Goal: Transaction & Acquisition: Purchase product/service

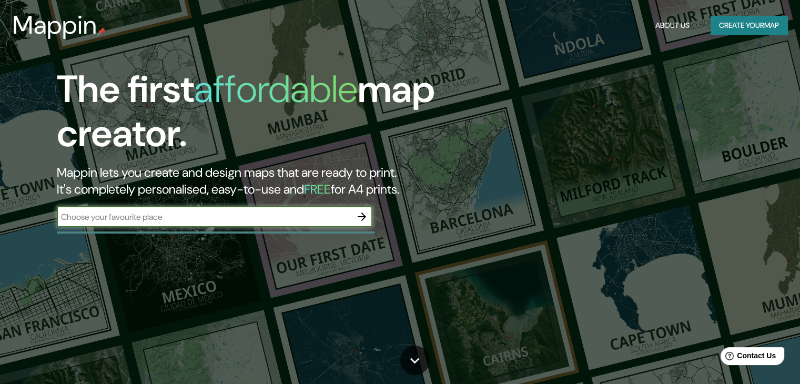
click at [739, 23] on button "Create your map" at bounding box center [749, 25] width 77 height 19
click at [278, 215] on input "text" at bounding box center [204, 217] width 295 height 12
type input "chimbote"
click at [364, 221] on icon "button" at bounding box center [362, 216] width 13 height 13
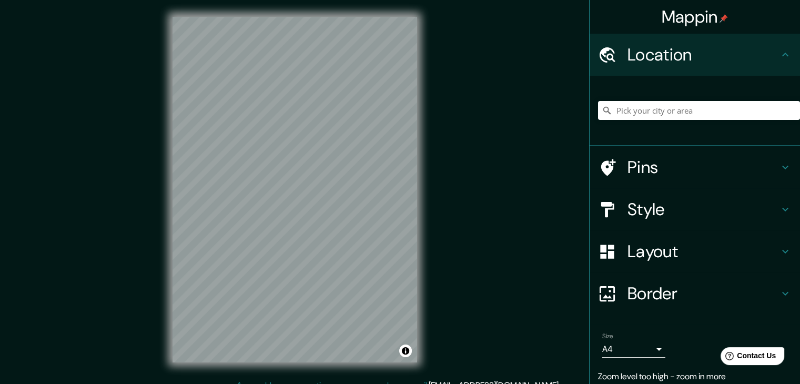
click at [453, 361] on div "Mappin Location Pins Style Layout Border Choose a border. Hint : you can make l…" at bounding box center [400, 198] width 800 height 396
click at [390, 384] on html "Mappin Location Pins Style Layout Border Choose a border. Hint : you can make l…" at bounding box center [400, 192] width 800 height 384
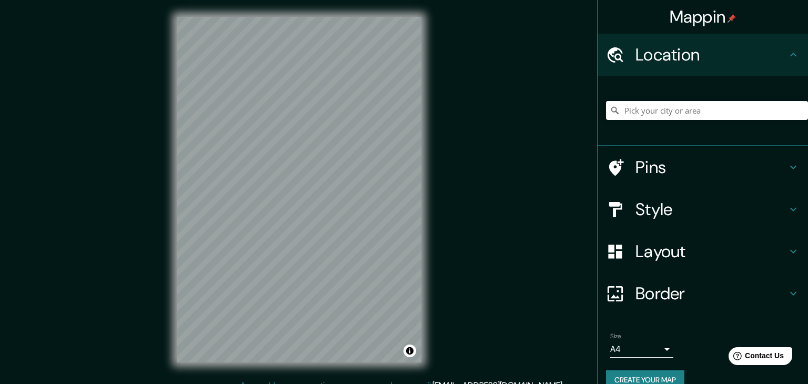
click at [651, 346] on body "Mappin Location Pins Style Layout Border Choose a border. Hint : you can make l…" at bounding box center [404, 192] width 808 height 384
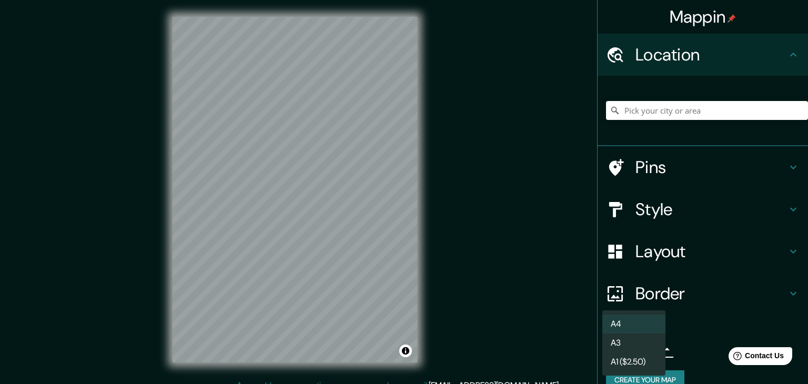
click at [632, 346] on li "A3" at bounding box center [633, 343] width 63 height 19
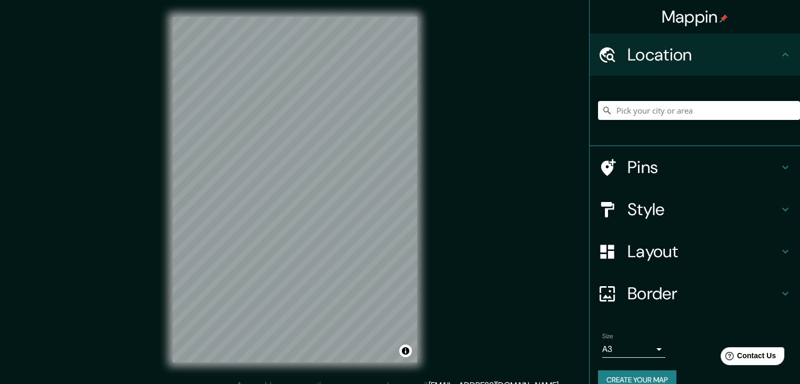
click at [658, 348] on div "Size A3 a4" at bounding box center [695, 345] width 194 height 34
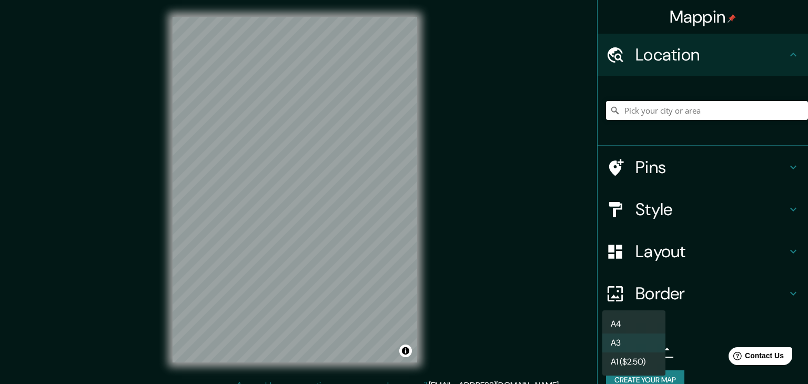
click at [650, 348] on body "Mappin Location Pins Style Layout Border Choose a border. Hint : you can make l…" at bounding box center [404, 192] width 808 height 384
click at [649, 347] on li "A3" at bounding box center [633, 343] width 63 height 19
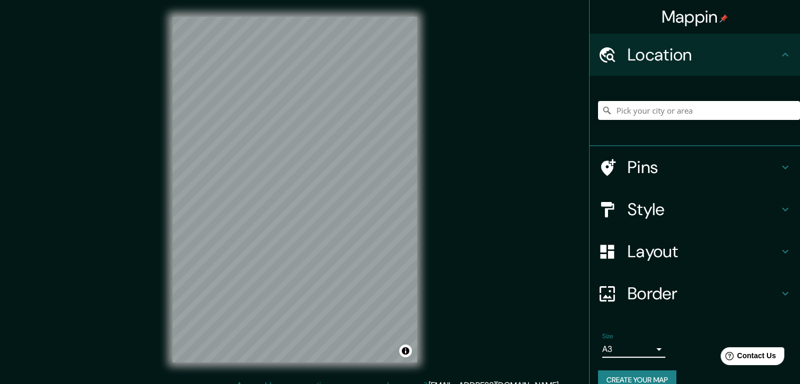
click at [606, 348] on body "Mappin Location Pins Style Layout Border Choose a border. Hint : you can make l…" at bounding box center [400, 192] width 800 height 384
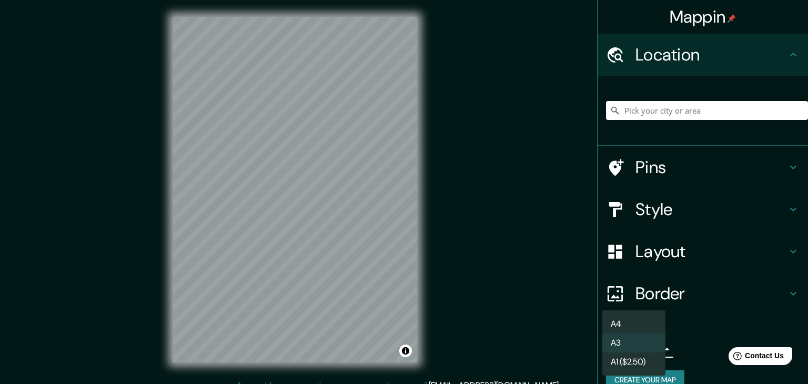
click at [622, 371] on li "A1 ($2.50)" at bounding box center [633, 361] width 63 height 19
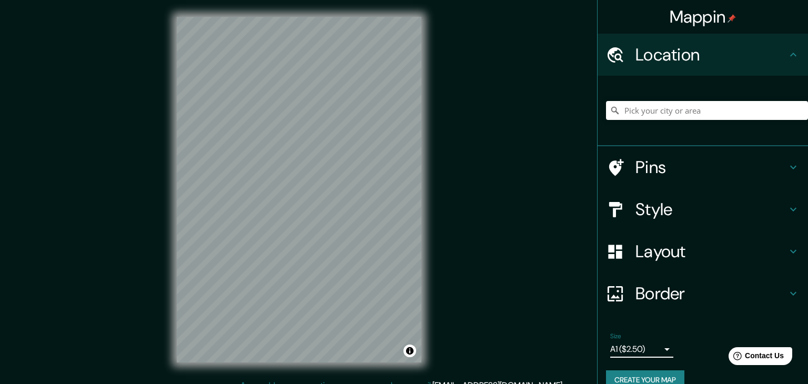
click at [637, 348] on body "Mappin Location Pins Style Layout Border Choose a border. Hint : you can make l…" at bounding box center [404, 192] width 808 height 384
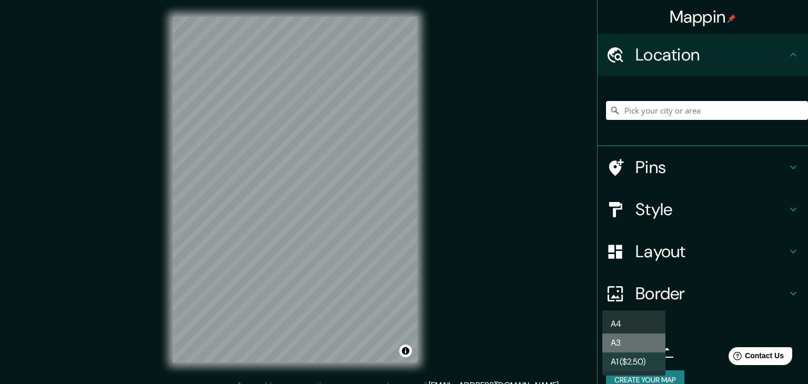
click at [636, 346] on li "A3" at bounding box center [633, 343] width 63 height 19
type input "a4"
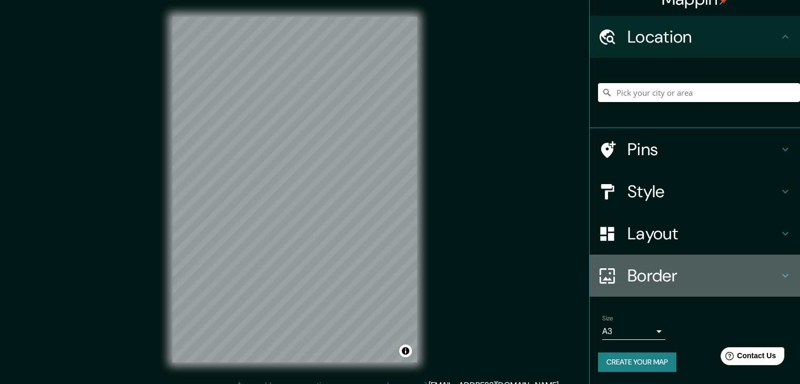
click at [653, 255] on div "Border" at bounding box center [695, 276] width 210 height 42
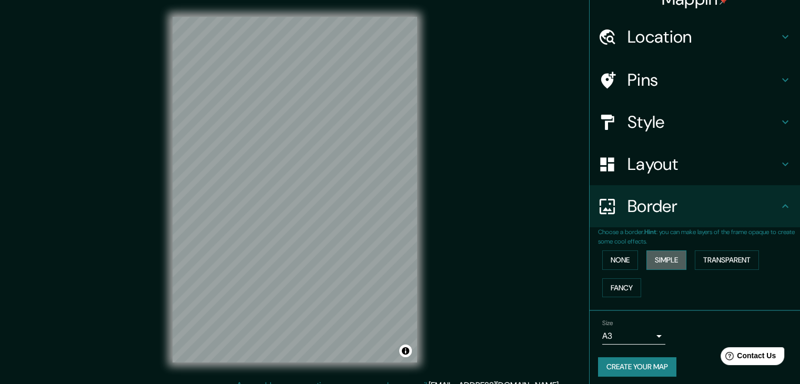
click at [647, 261] on button "Simple" at bounding box center [667, 259] width 40 height 19
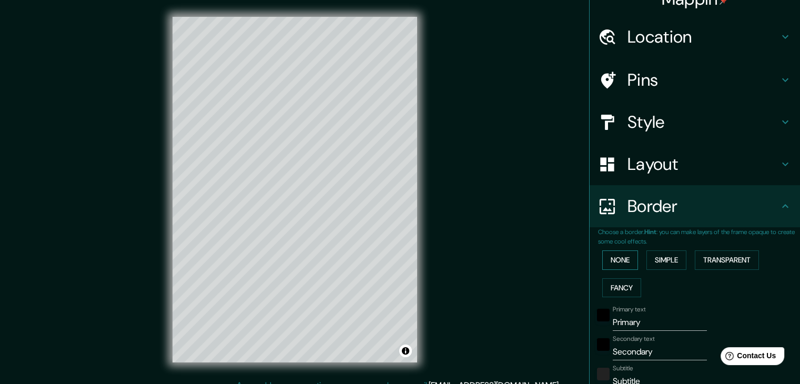
click at [614, 268] on button "None" at bounding box center [620, 259] width 36 height 19
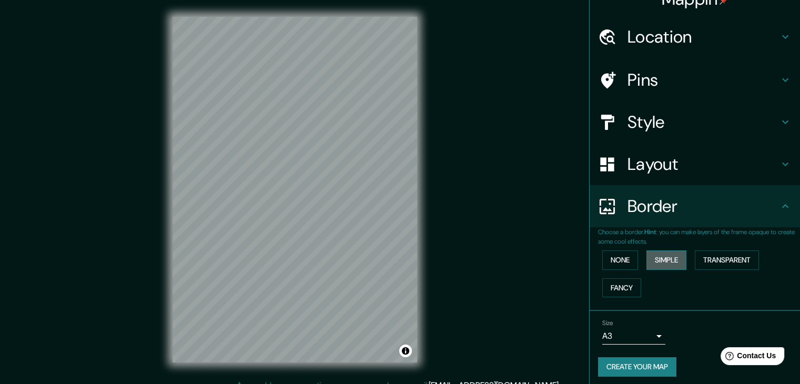
click at [647, 263] on button "Simple" at bounding box center [667, 259] width 40 height 19
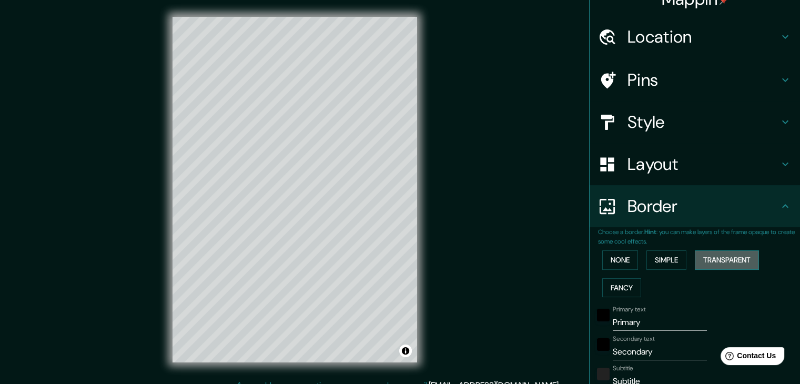
click at [706, 263] on button "Transparent" at bounding box center [727, 259] width 64 height 19
click at [608, 297] on div "None Simple Transparent Fancy" at bounding box center [699, 273] width 202 height 55
click at [613, 288] on button "Fancy" at bounding box center [621, 287] width 39 height 19
click at [616, 270] on div "None Simple Transparent Fancy" at bounding box center [699, 273] width 202 height 55
click at [616, 260] on button "None" at bounding box center [620, 259] width 36 height 19
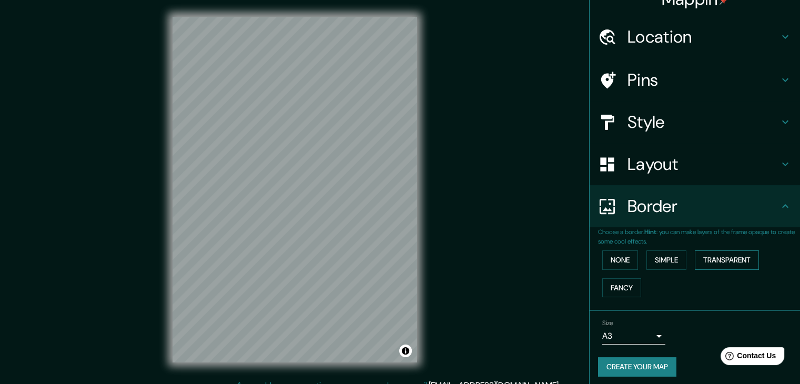
click at [710, 254] on button "Transparent" at bounding box center [727, 259] width 64 height 19
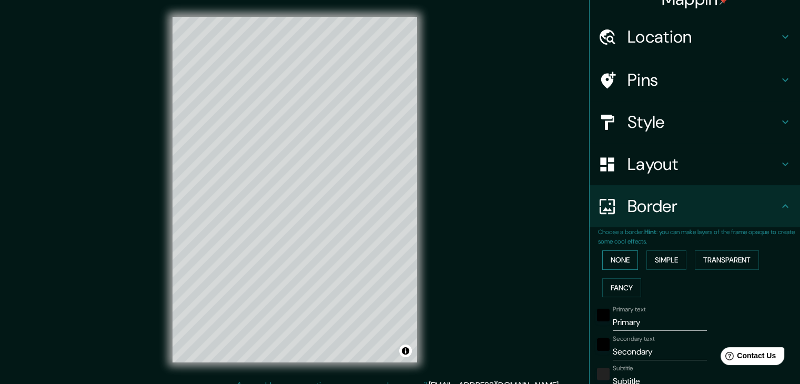
click at [611, 267] on button "None" at bounding box center [620, 259] width 36 height 19
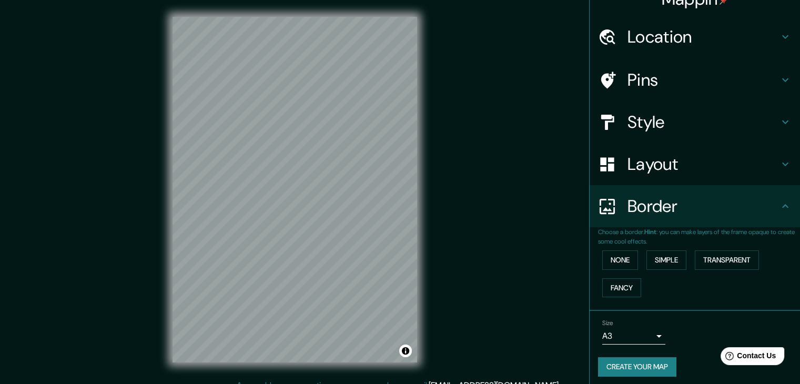
click at [641, 214] on h4 "Border" at bounding box center [704, 206] width 152 height 21
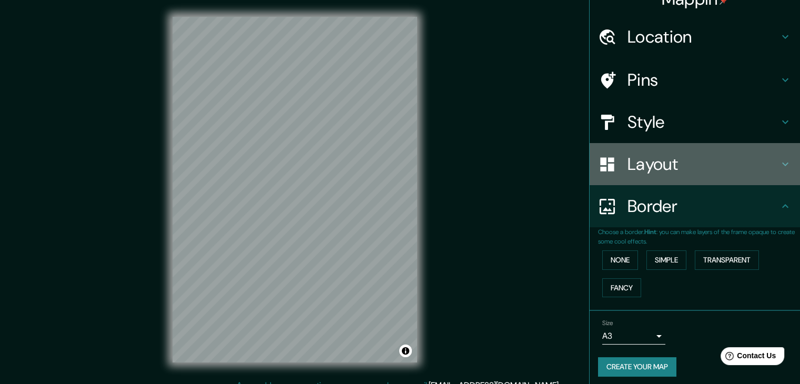
click at [644, 165] on h4 "Layout" at bounding box center [704, 164] width 152 height 21
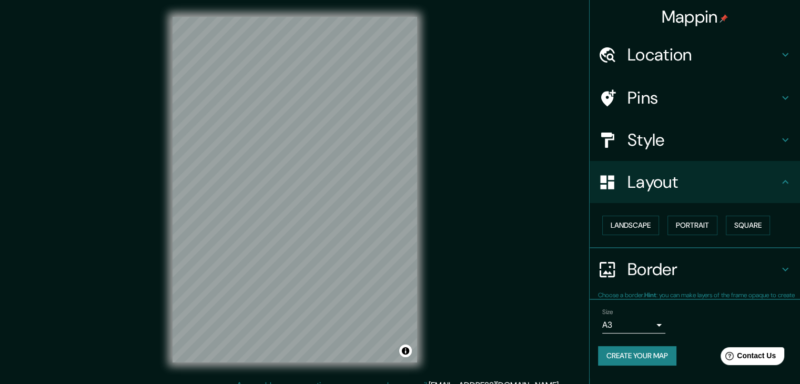
scroll to position [0, 0]
click at [648, 234] on button "Landscape" at bounding box center [630, 225] width 57 height 19
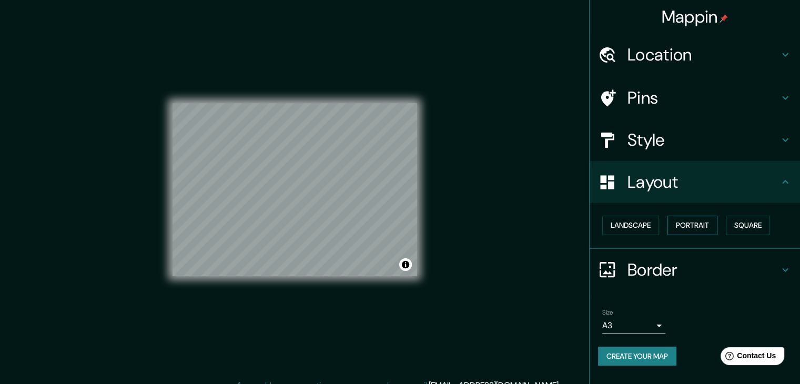
click at [678, 225] on button "Portrait" at bounding box center [693, 225] width 50 height 19
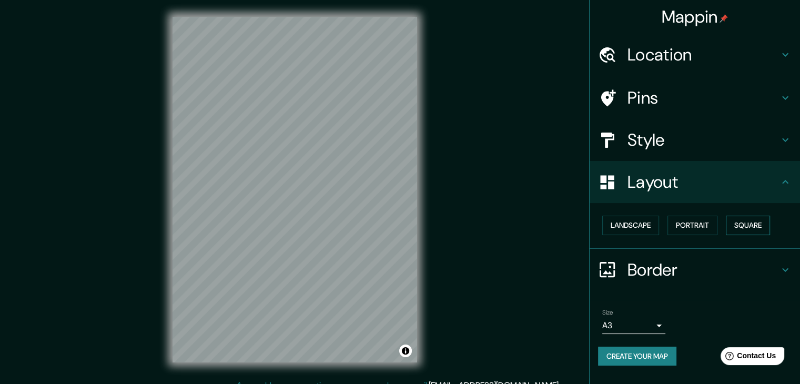
click at [753, 220] on button "Square" at bounding box center [748, 225] width 44 height 19
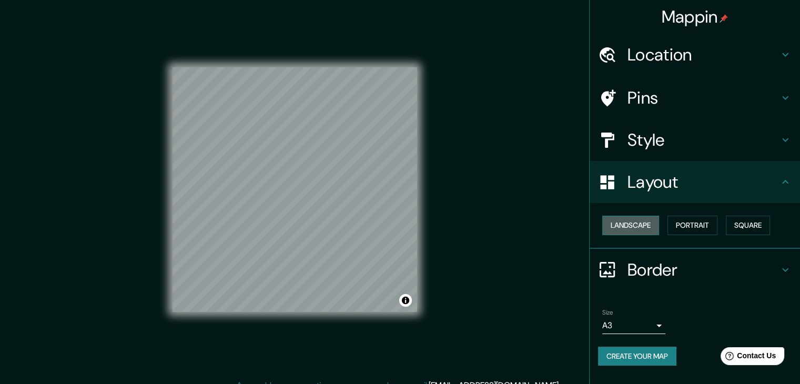
click at [644, 228] on button "Landscape" at bounding box center [630, 225] width 57 height 19
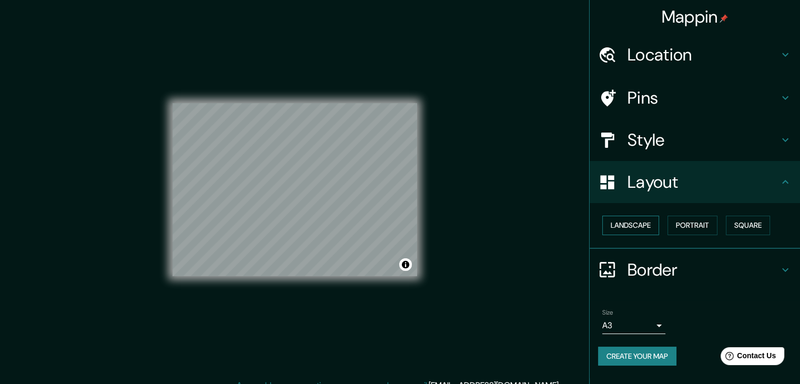
click at [653, 227] on button "Landscape" at bounding box center [630, 225] width 57 height 19
click at [712, 232] on button "Portrait" at bounding box center [693, 225] width 50 height 19
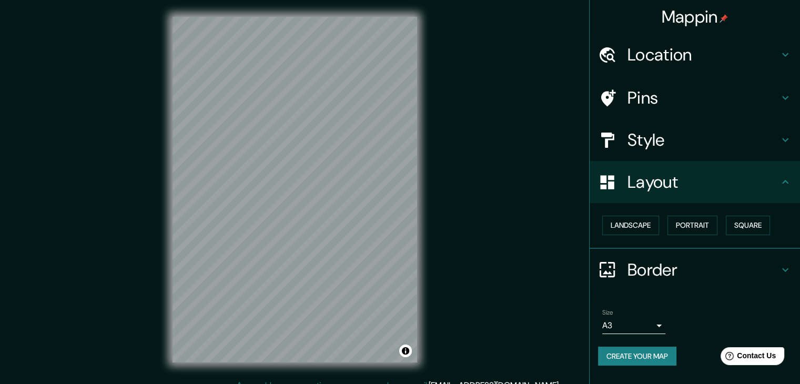
click at [677, 150] on h4 "Style" at bounding box center [704, 139] width 152 height 21
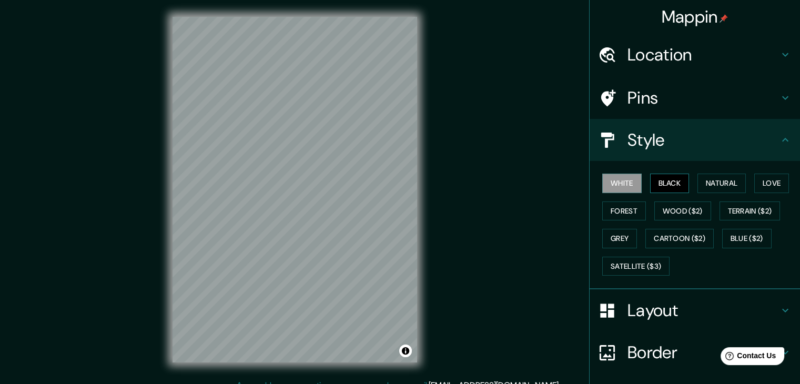
click at [671, 176] on button "Black" at bounding box center [669, 183] width 39 height 19
click at [707, 186] on button "Natural" at bounding box center [722, 183] width 48 height 19
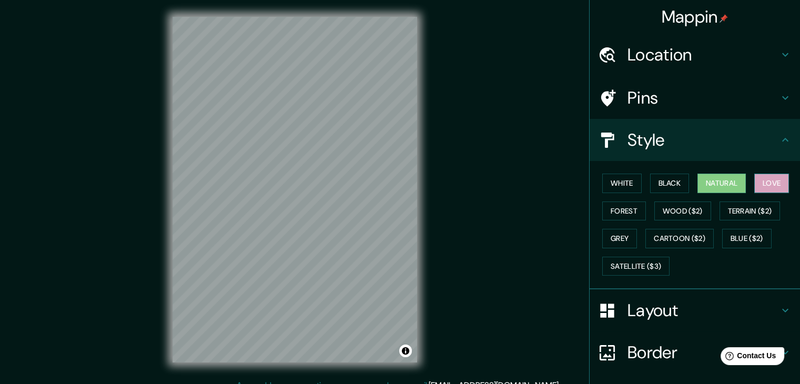
click at [765, 184] on button "Love" at bounding box center [771, 183] width 35 height 19
click at [624, 213] on button "Forest" at bounding box center [624, 210] width 44 height 19
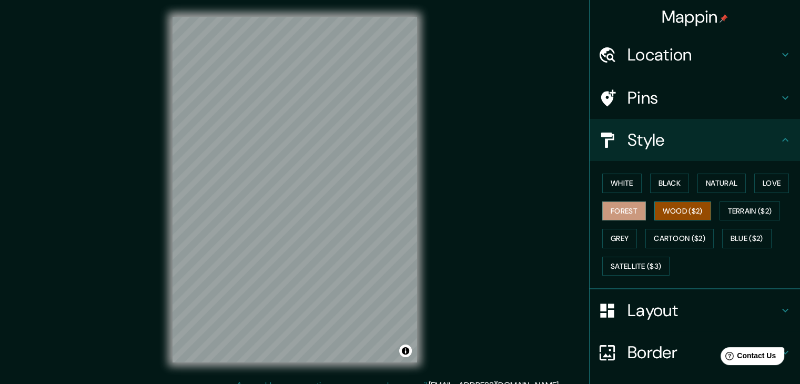
click at [670, 216] on button "Wood ($2)" at bounding box center [682, 210] width 57 height 19
click at [725, 219] on button "Terrain ($2)" at bounding box center [750, 210] width 61 height 19
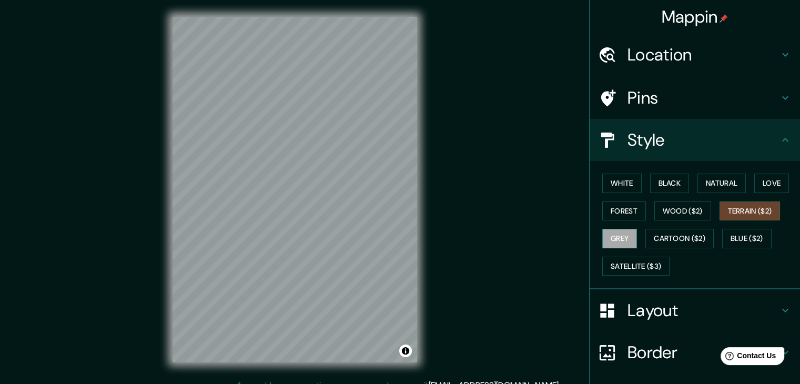
click at [623, 239] on button "Grey" at bounding box center [619, 238] width 35 height 19
click at [661, 244] on button "Cartoon ($2)" at bounding box center [680, 238] width 68 height 19
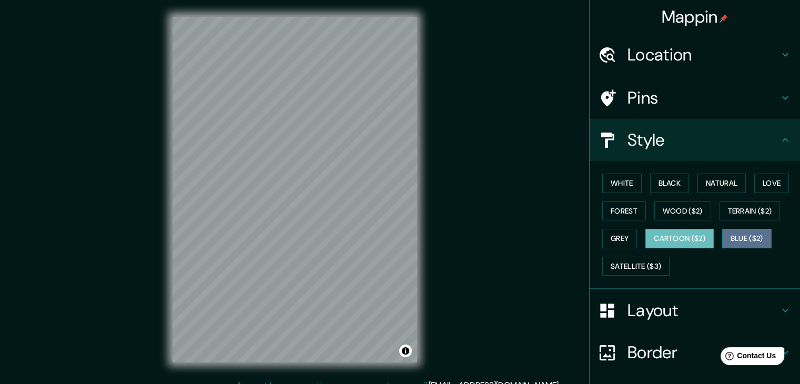
click at [722, 245] on button "Blue ($2)" at bounding box center [746, 238] width 49 height 19
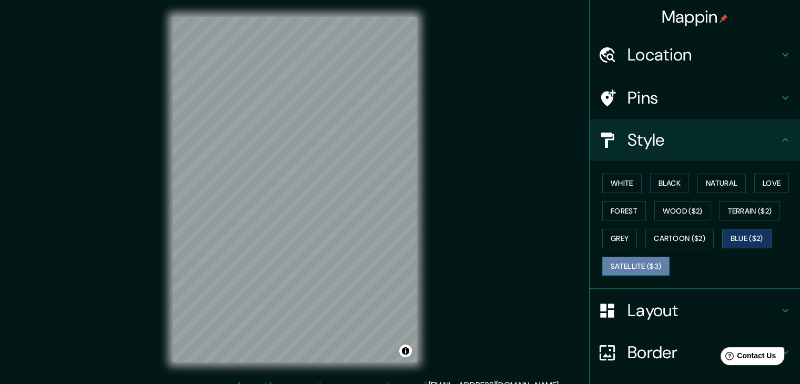
click at [612, 263] on button "Satellite ($3)" at bounding box center [635, 266] width 67 height 19
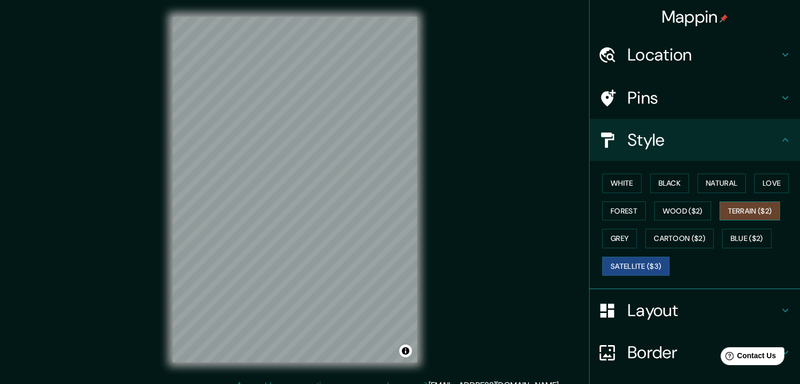
click at [741, 211] on button "Terrain ($2)" at bounding box center [750, 210] width 61 height 19
click at [669, 211] on button "Wood ($2)" at bounding box center [682, 210] width 57 height 19
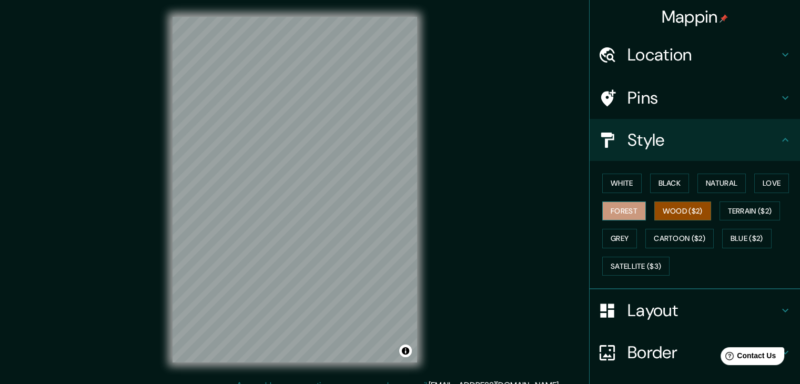
click at [633, 213] on button "Forest" at bounding box center [624, 210] width 44 height 19
click at [660, 213] on button "Wood ($2)" at bounding box center [682, 210] width 57 height 19
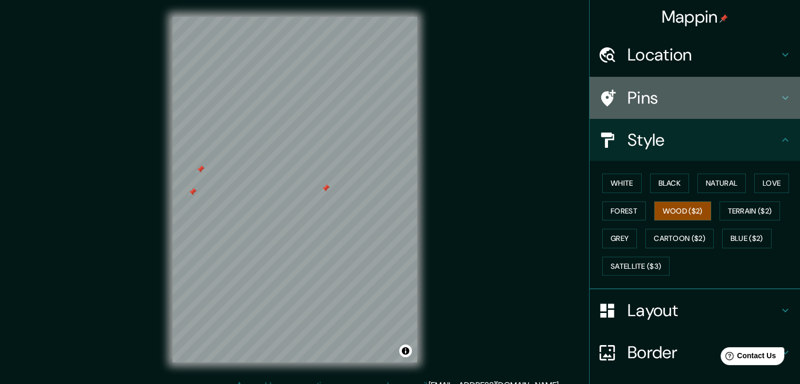
click at [628, 98] on h4 "Pins" at bounding box center [704, 97] width 152 height 21
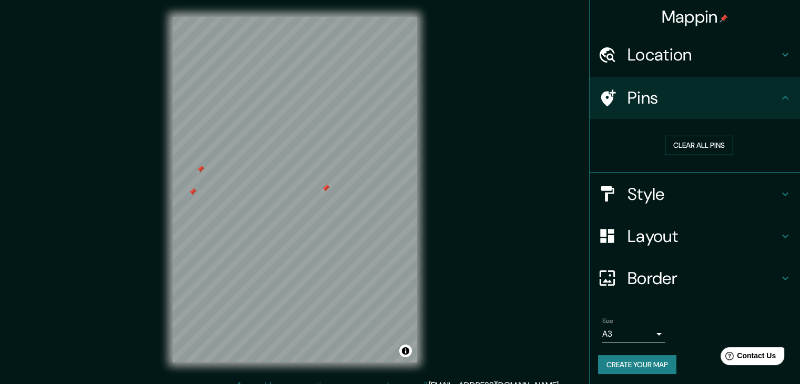
click at [675, 146] on button "Clear all pins" at bounding box center [699, 145] width 68 height 19
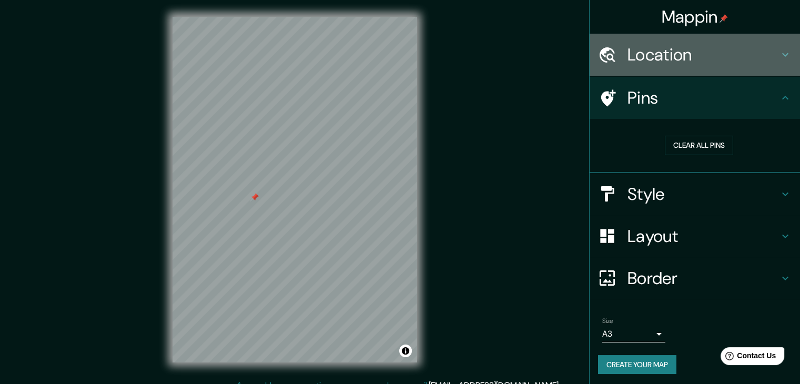
click at [652, 57] on h4 "Location" at bounding box center [704, 54] width 152 height 21
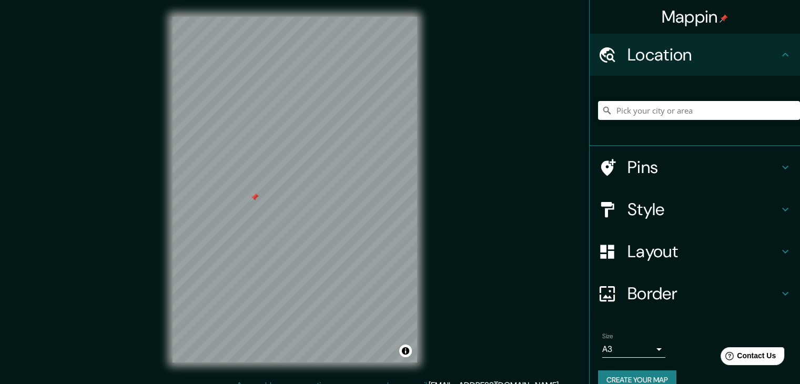
click at [654, 55] on h4 "Location" at bounding box center [704, 54] width 152 height 21
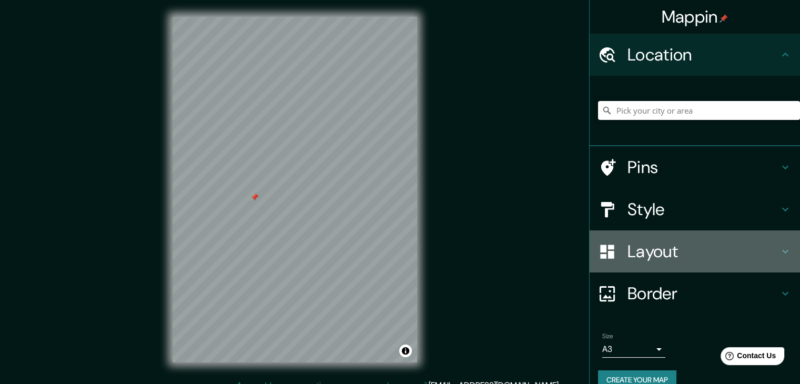
click at [661, 232] on div "Layout" at bounding box center [695, 251] width 210 height 42
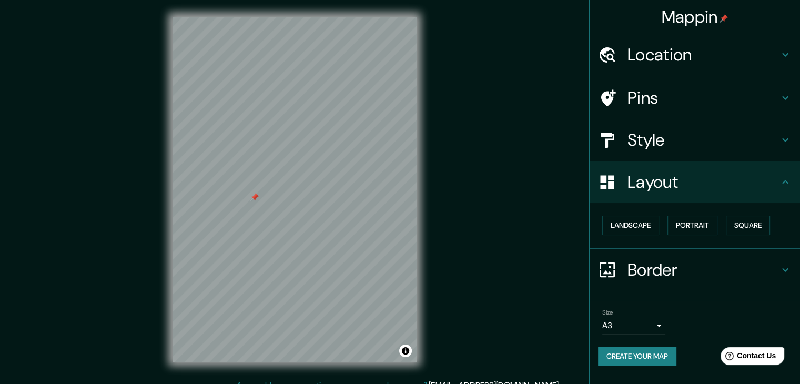
click at [661, 141] on h4 "Style" at bounding box center [704, 139] width 152 height 21
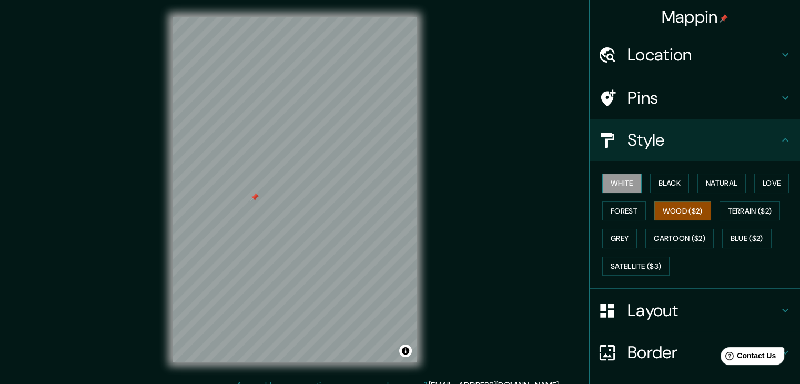
click at [608, 186] on button "White" at bounding box center [621, 183] width 39 height 19
click at [650, 184] on button "Black" at bounding box center [669, 183] width 39 height 19
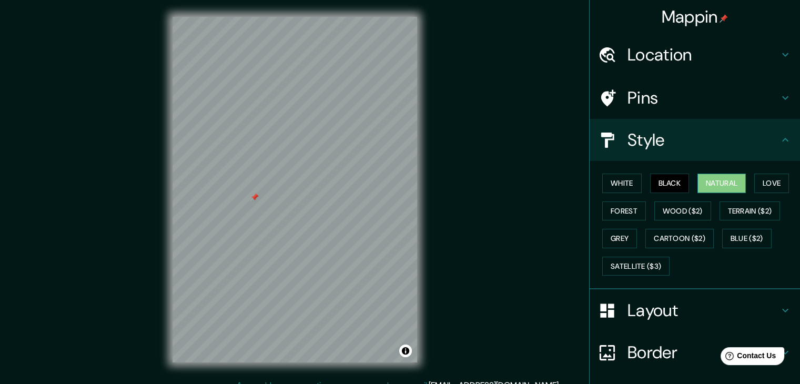
click at [698, 176] on button "Natural" at bounding box center [722, 183] width 48 height 19
click at [757, 178] on button "Love" at bounding box center [771, 183] width 35 height 19
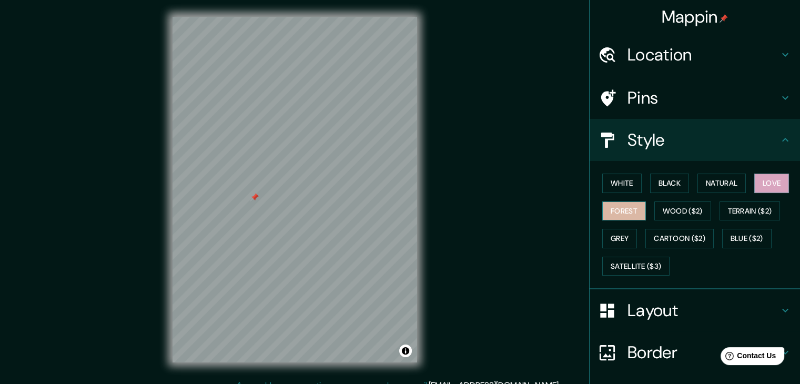
click at [626, 209] on button "Forest" at bounding box center [624, 210] width 44 height 19
click at [612, 232] on button "Grey" at bounding box center [619, 238] width 35 height 19
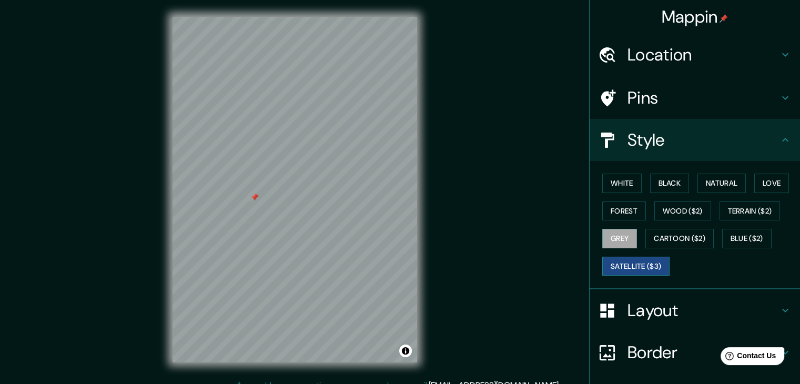
click at [626, 270] on button "Satellite ($3)" at bounding box center [635, 266] width 67 height 19
click at [659, 237] on button "Cartoon ($2)" at bounding box center [680, 238] width 68 height 19
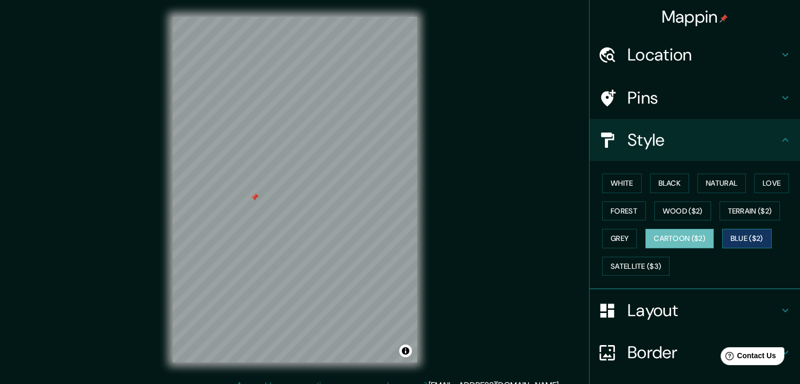
click at [731, 241] on button "Blue ($2)" at bounding box center [746, 238] width 49 height 19
click at [729, 205] on button "Terrain ($2)" at bounding box center [750, 210] width 61 height 19
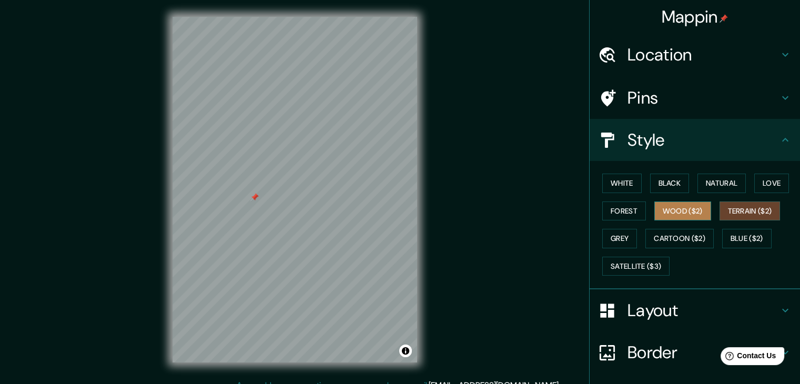
click at [684, 207] on button "Wood ($2)" at bounding box center [682, 210] width 57 height 19
click at [617, 235] on button "Grey" at bounding box center [619, 238] width 35 height 19
